Goal: Task Accomplishment & Management: Manage account settings

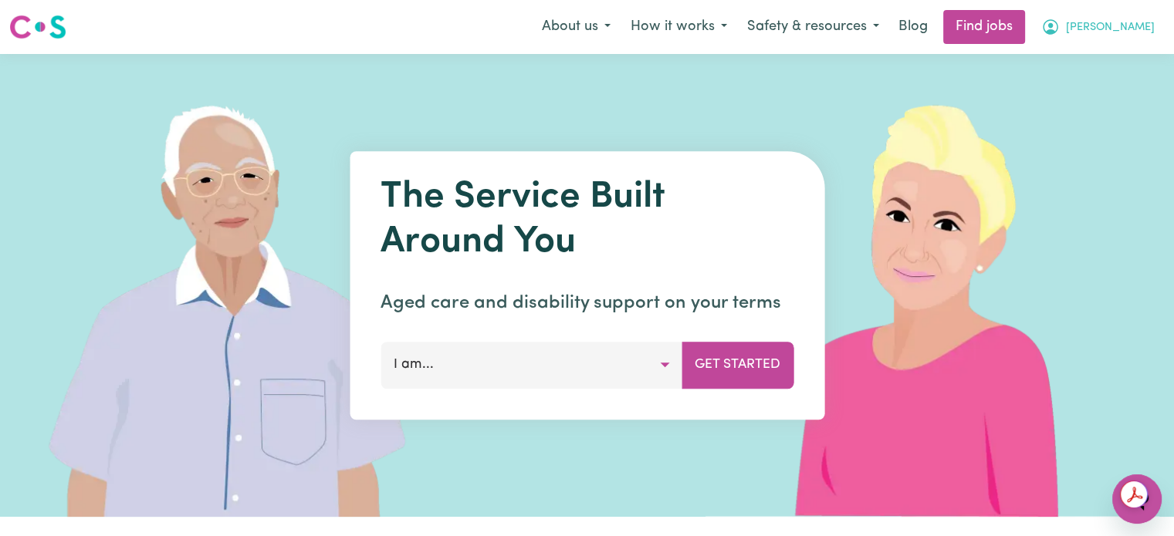
click at [1147, 27] on span "[PERSON_NAME]" at bounding box center [1110, 27] width 89 height 17
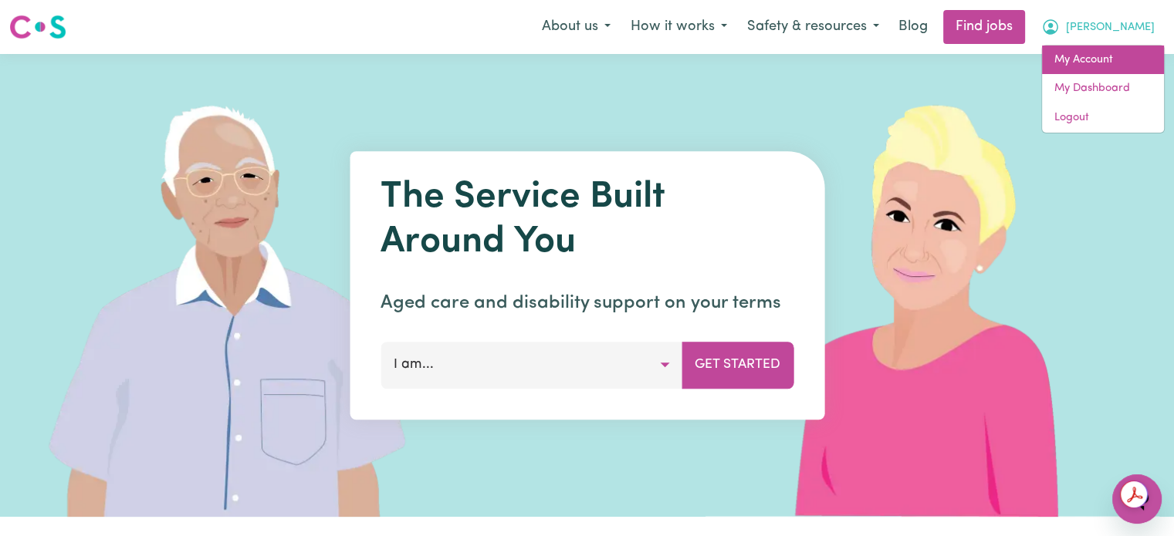
click at [1080, 59] on link "My Account" at bounding box center [1103, 60] width 122 height 29
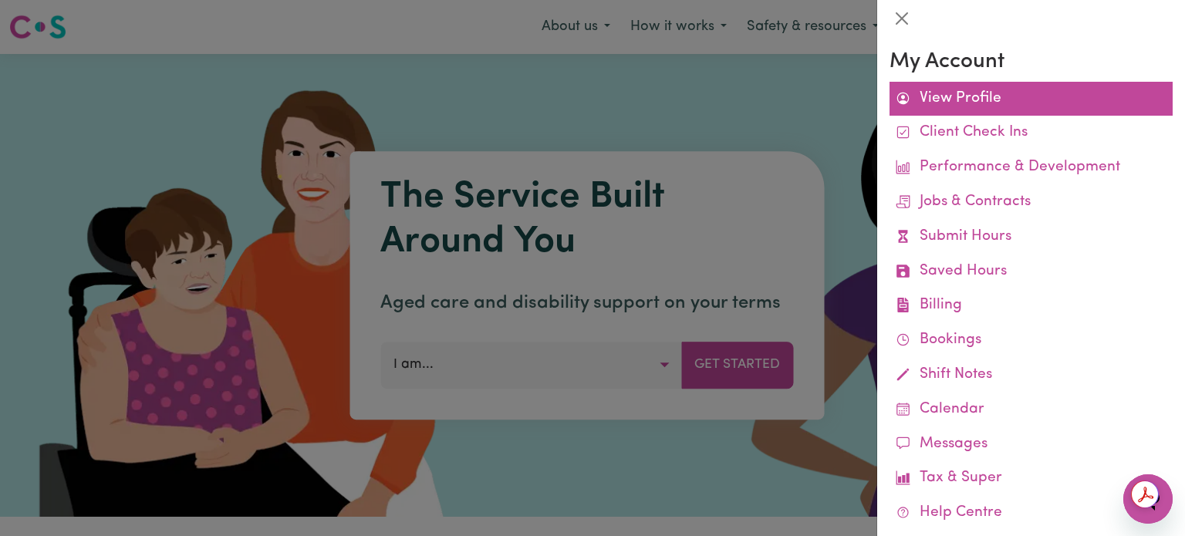
click at [951, 101] on link "View Profile" at bounding box center [1031, 99] width 283 height 35
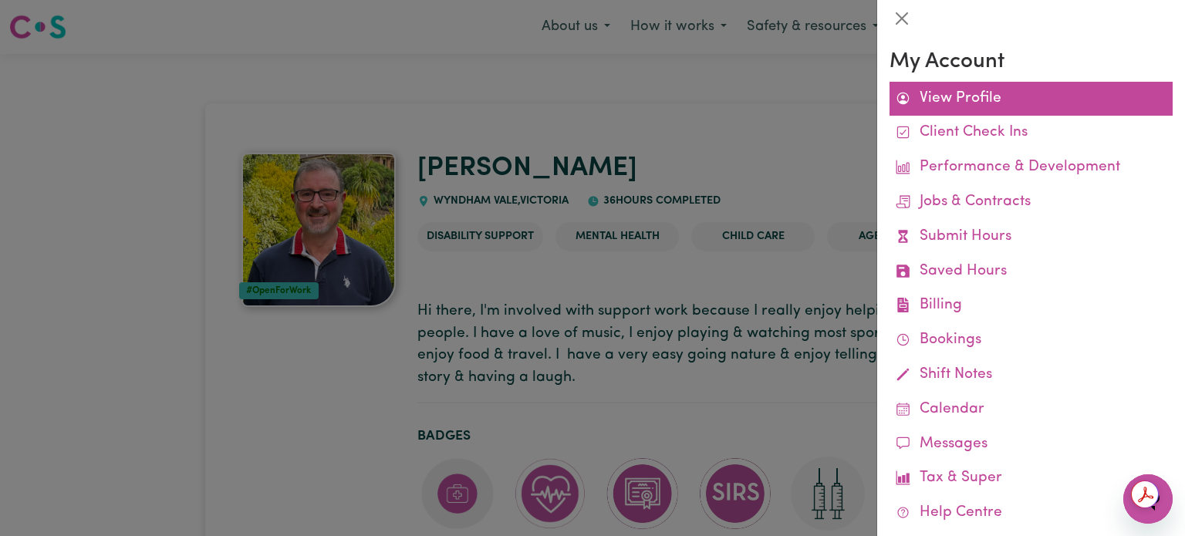
click at [951, 95] on link "View Profile" at bounding box center [1031, 99] width 283 height 35
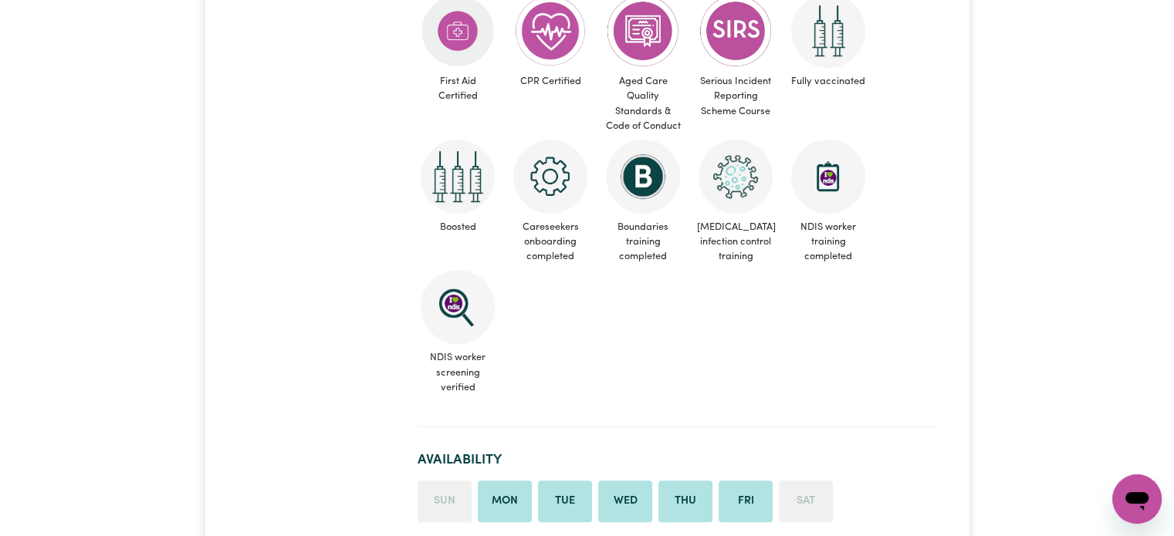
scroll to position [386, 0]
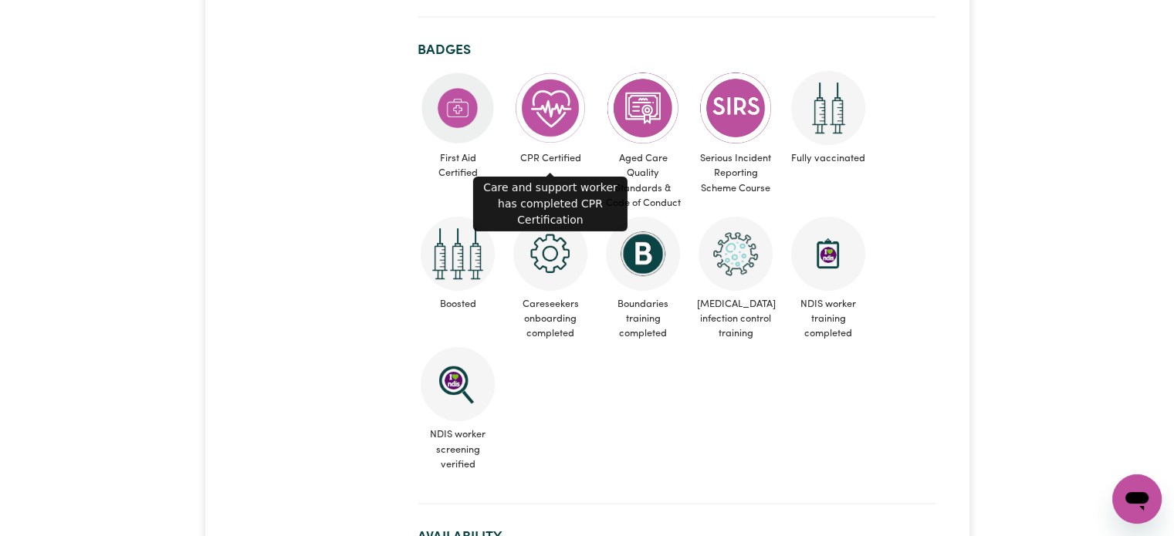
click at [550, 113] on img at bounding box center [550, 108] width 74 height 74
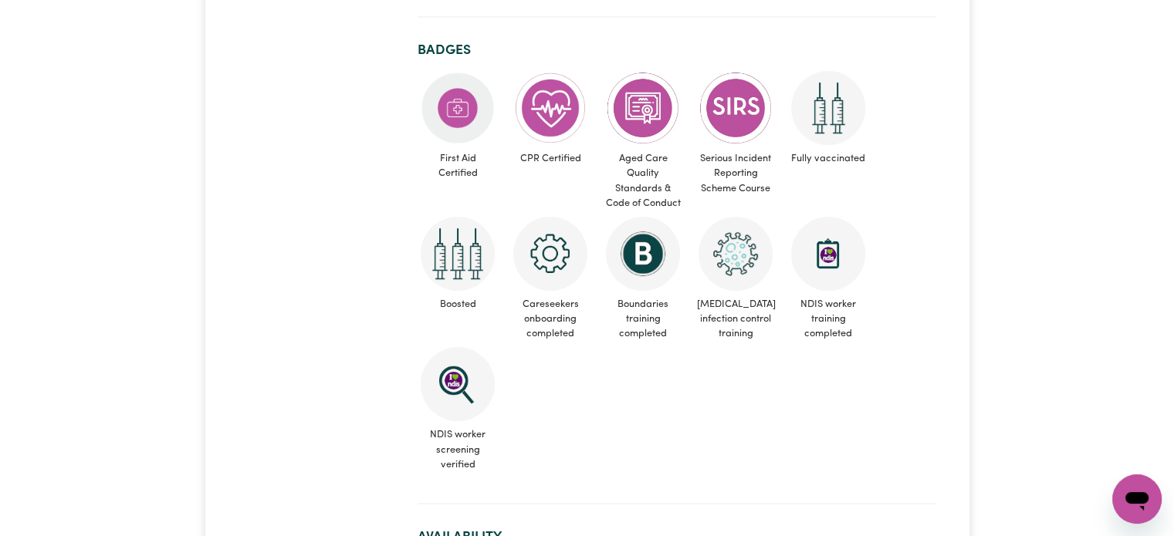
click at [549, 111] on img at bounding box center [550, 108] width 74 height 74
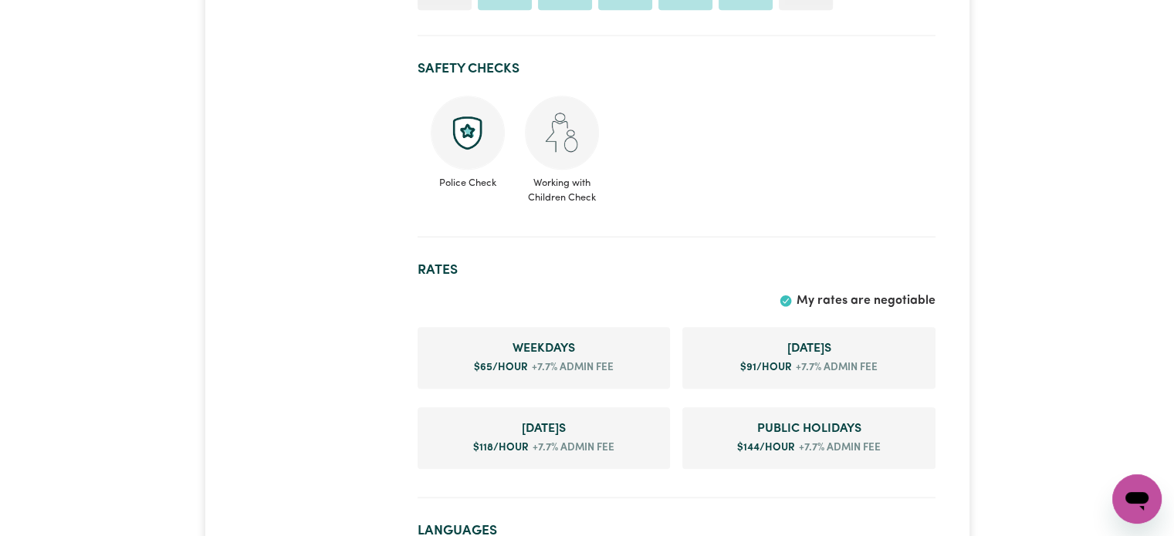
scroll to position [849, 0]
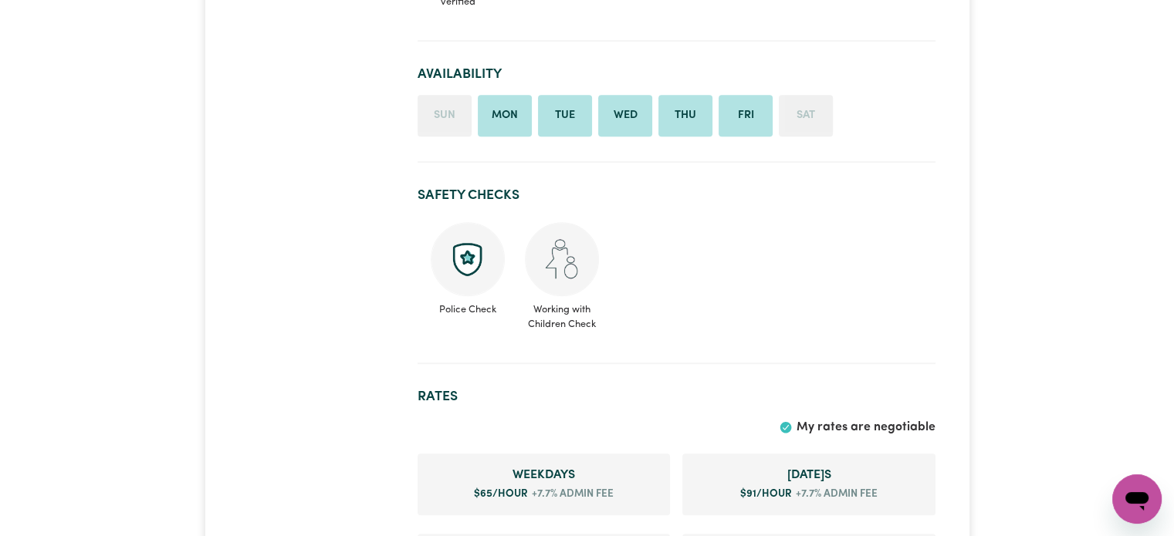
click at [806, 118] on li "Sat" at bounding box center [806, 116] width 54 height 42
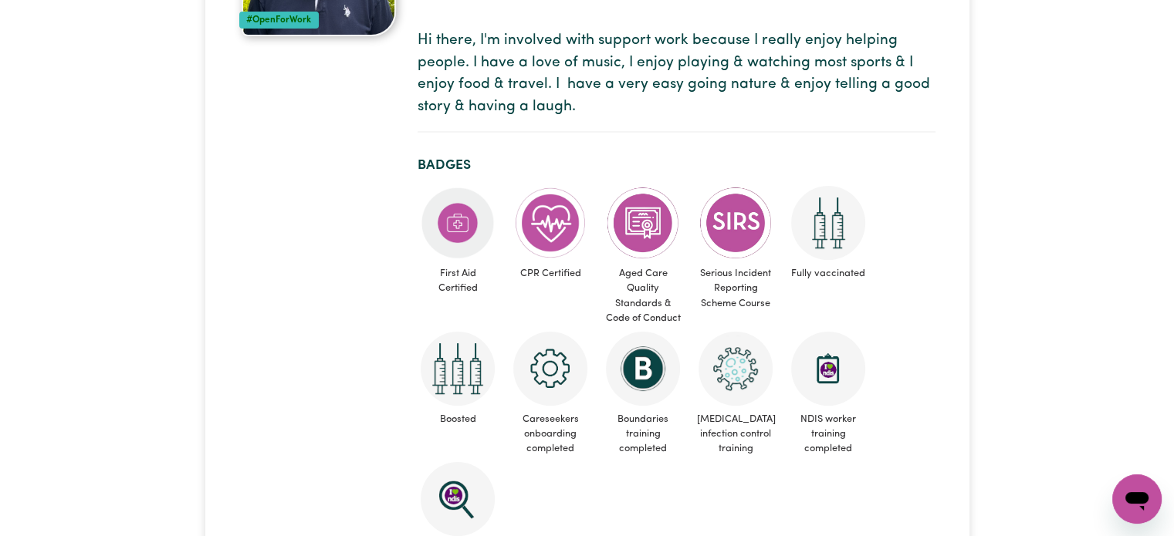
scroll to position [0, 0]
